Goal: Information Seeking & Learning: Learn about a topic

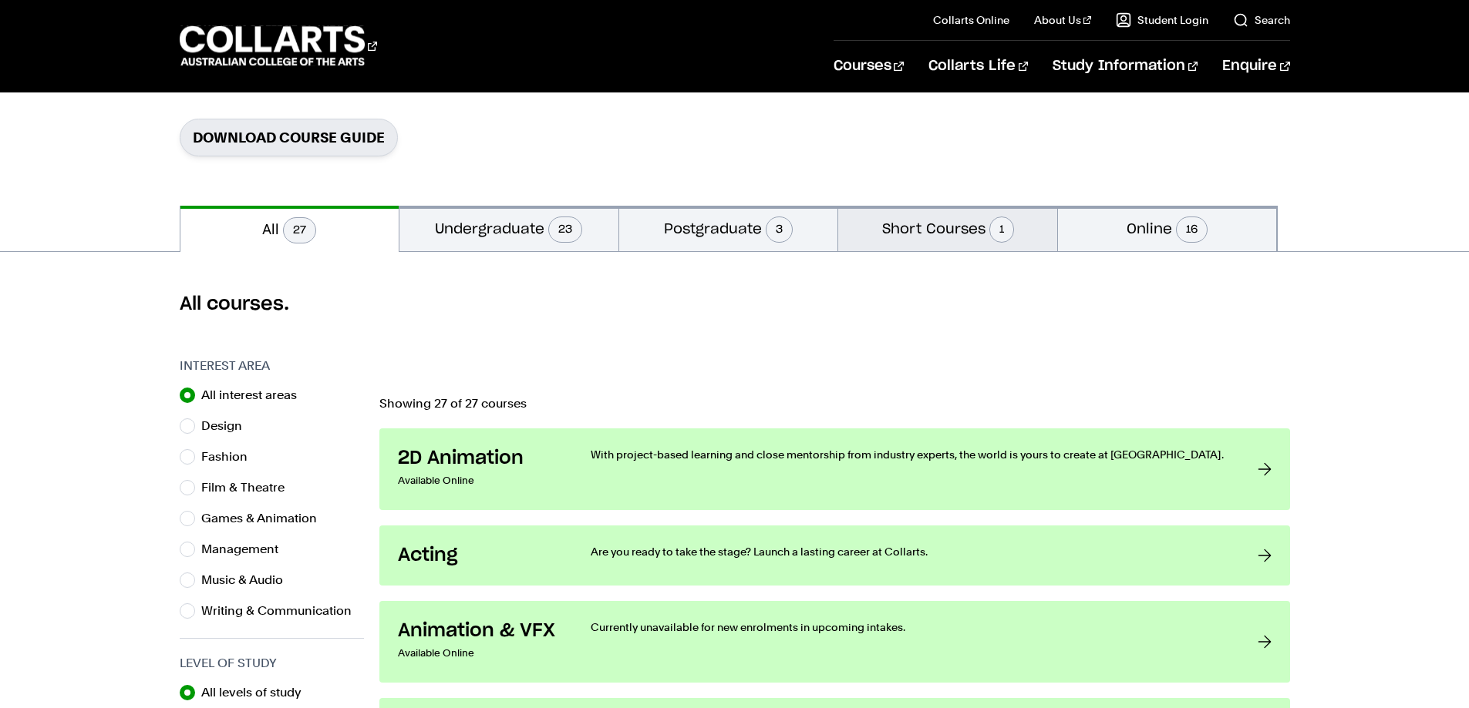
click at [940, 231] on button "Short Courses 1" at bounding box center [947, 228] width 219 height 45
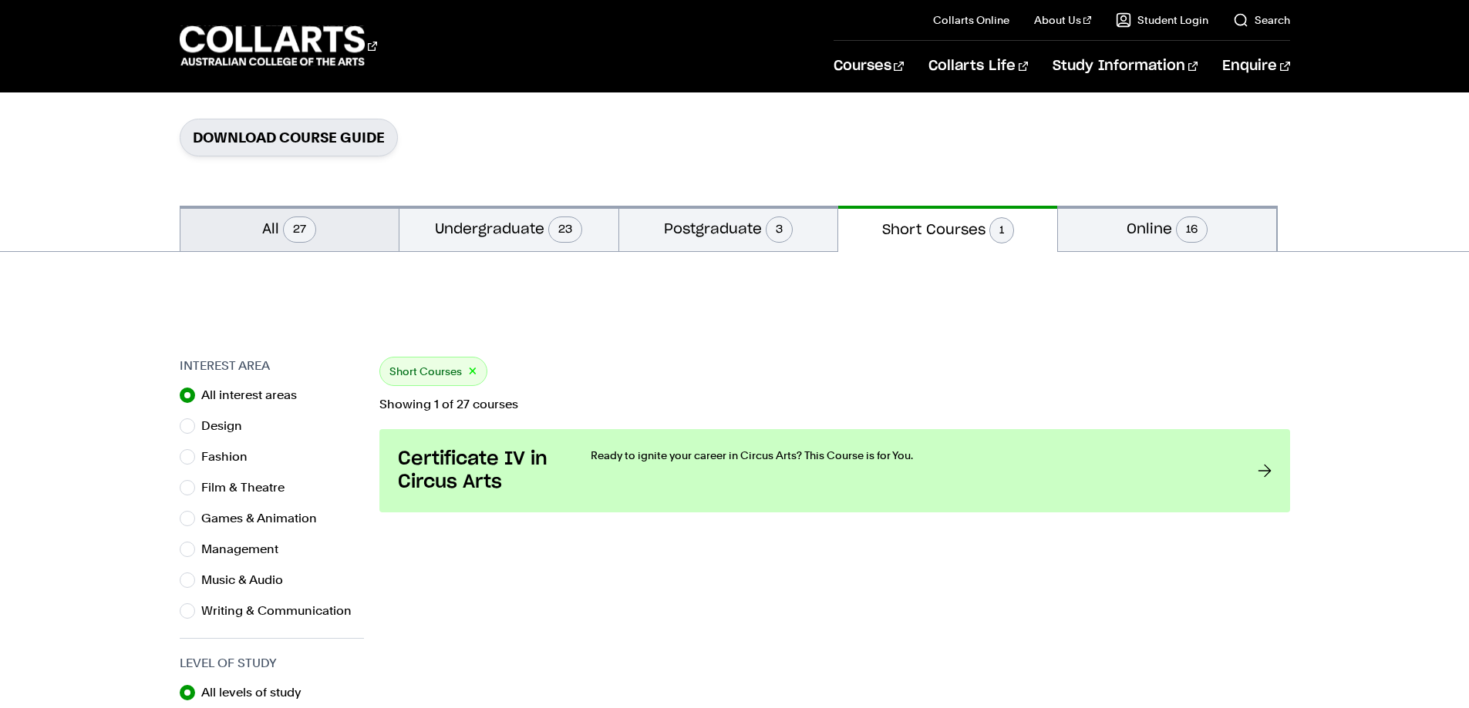
click at [286, 231] on span "27" at bounding box center [299, 230] width 33 height 26
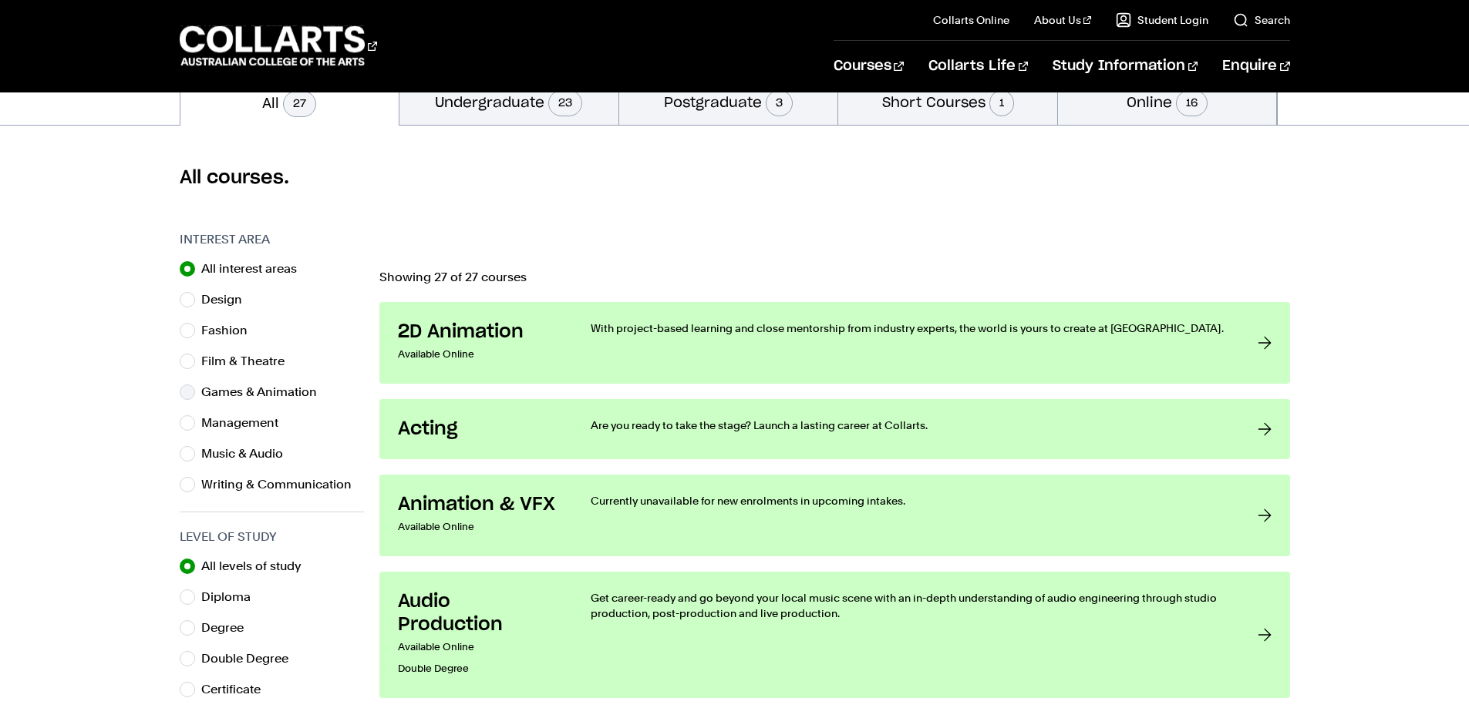
scroll to position [385, 0]
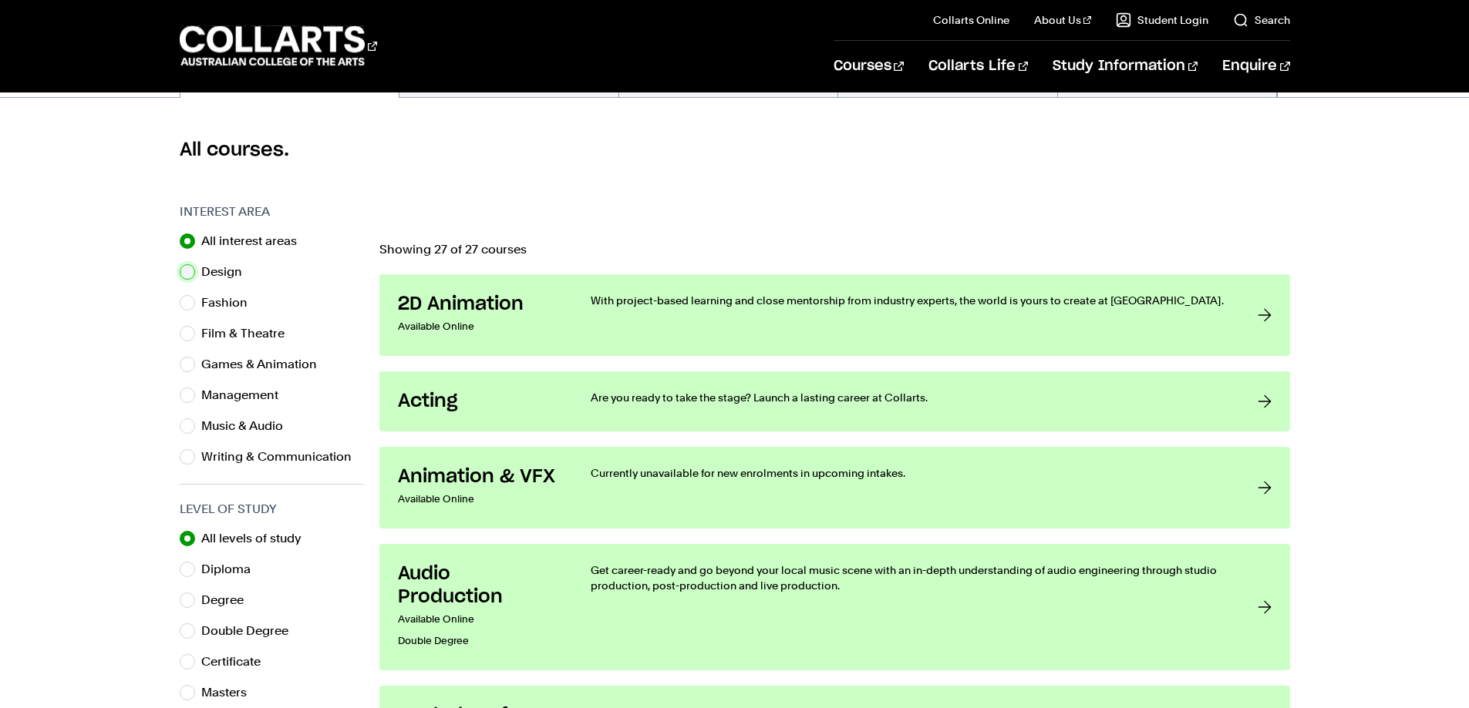
click at [185, 274] on input "Design" at bounding box center [187, 271] width 15 height 15
radio input "true"
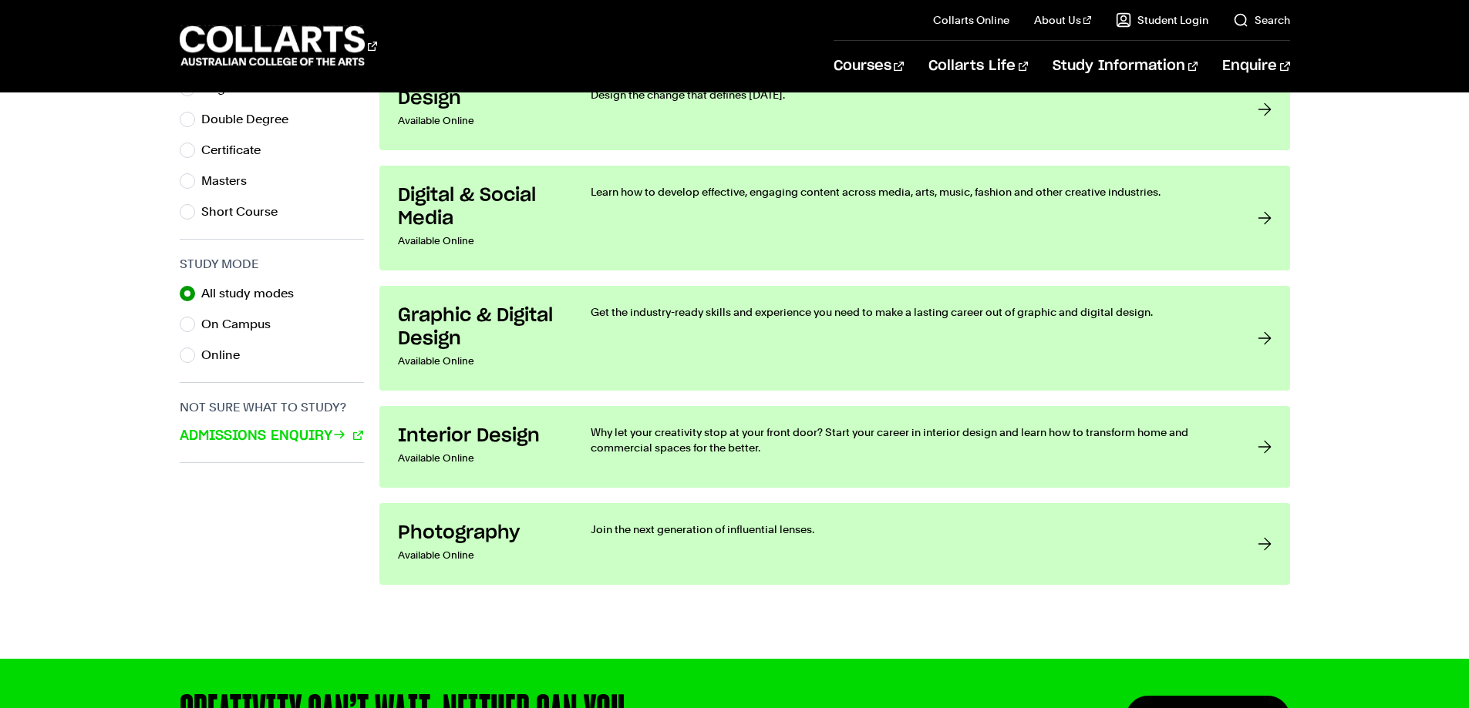
scroll to position [925, 0]
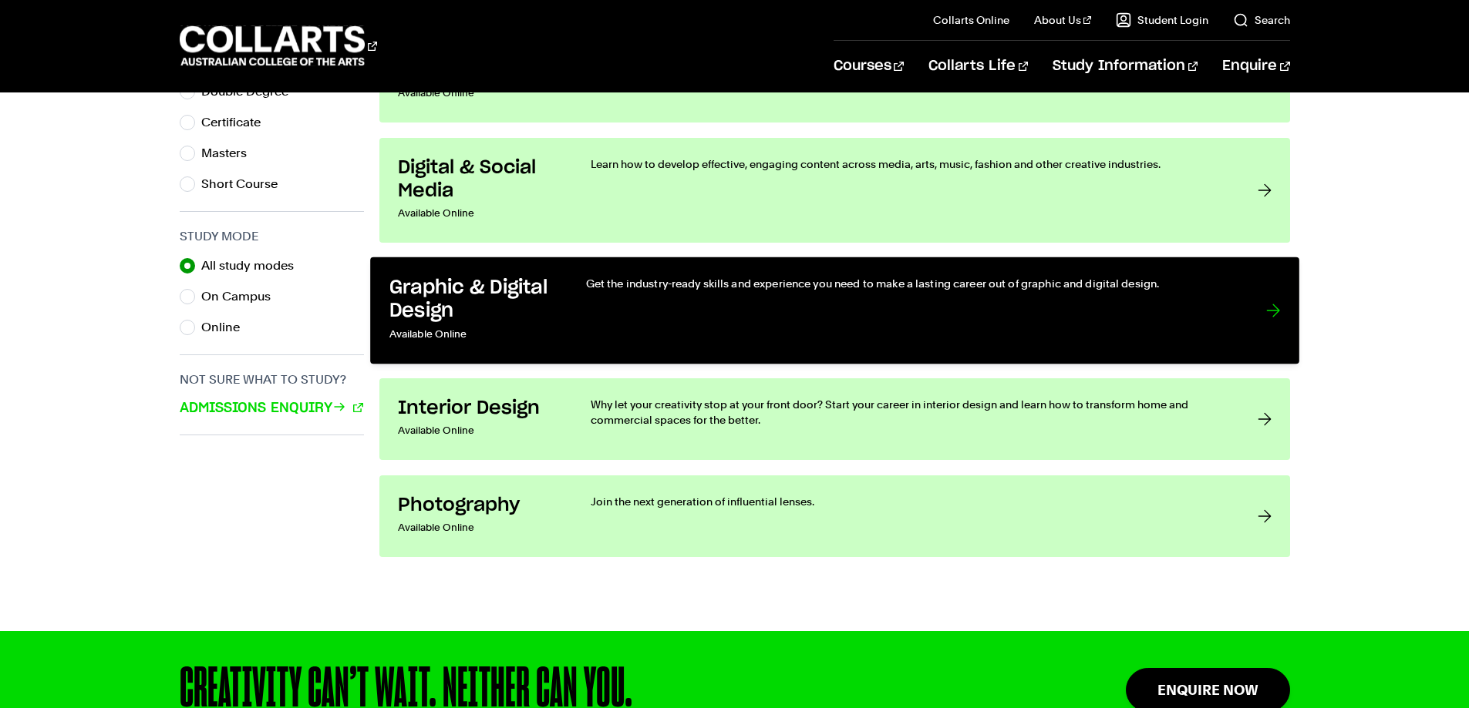
click at [1256, 295] on link "Graphic & Digital Design Available Online Get the industry-ready skills and exp…" at bounding box center [834, 310] width 929 height 107
